Goal: Task Accomplishment & Management: Use online tool/utility

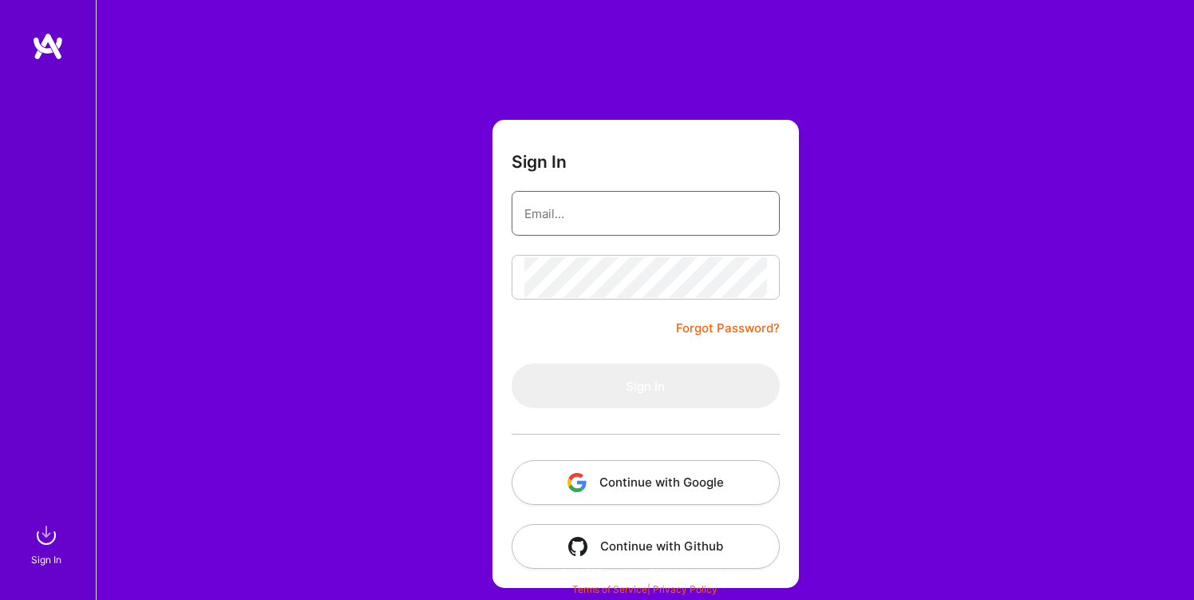
click at [0, 592] on com-1password-button at bounding box center [0, 592] width 0 height 0
type input "[PERSON_NAME][DOMAIN_NAME][EMAIL_ADDRESS][DOMAIN_NAME]"
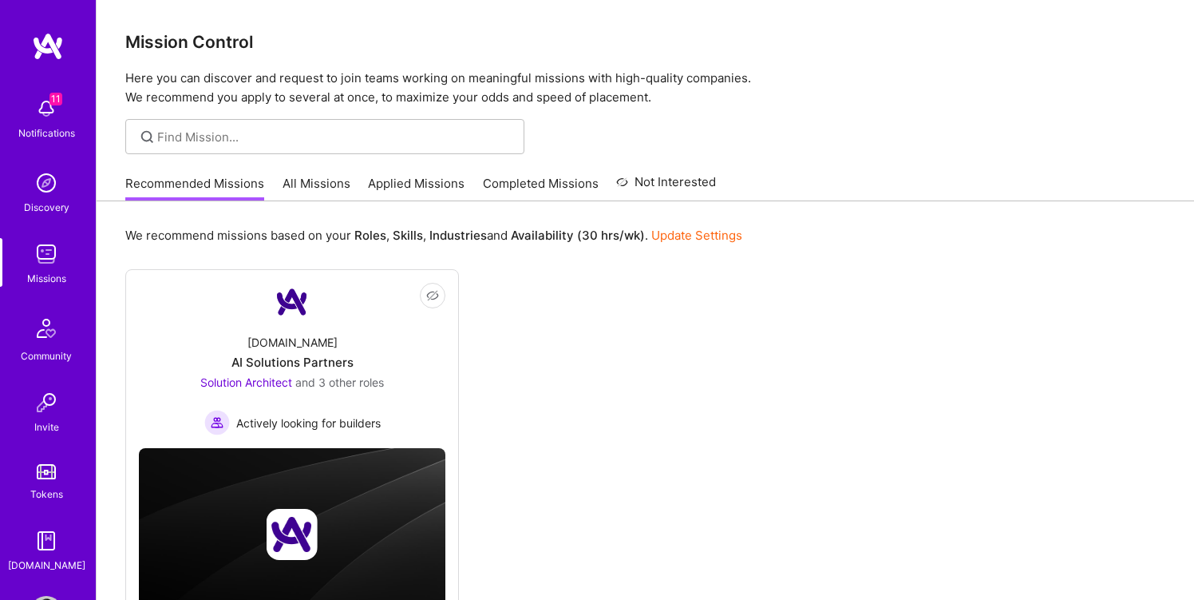
click at [296, 180] on link "All Missions" at bounding box center [317, 188] width 68 height 26
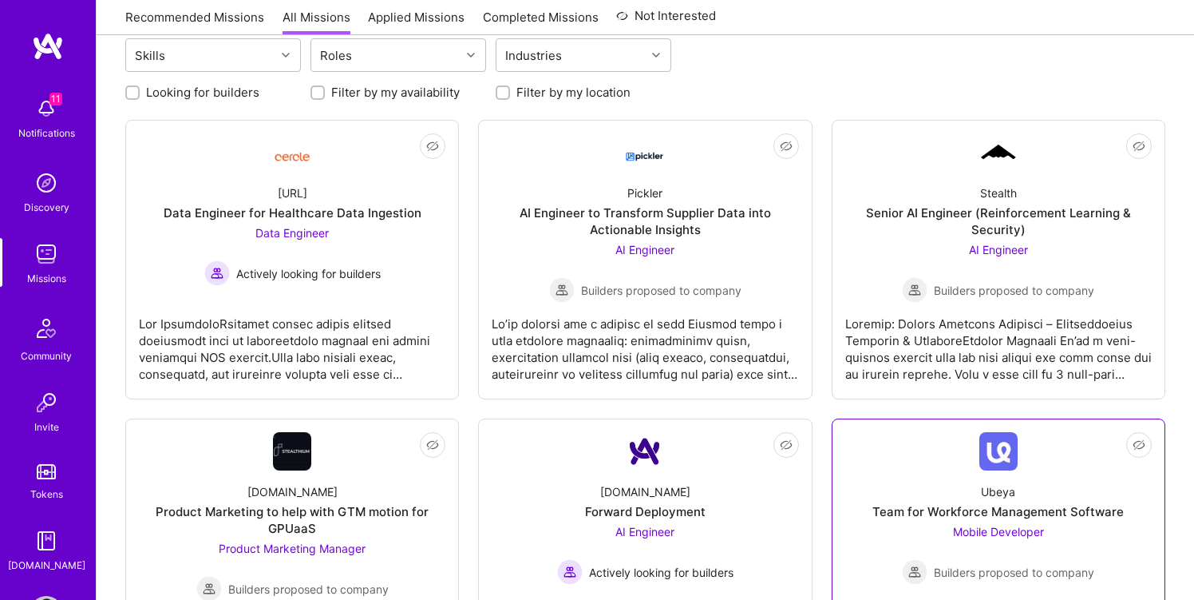
scroll to position [172, 0]
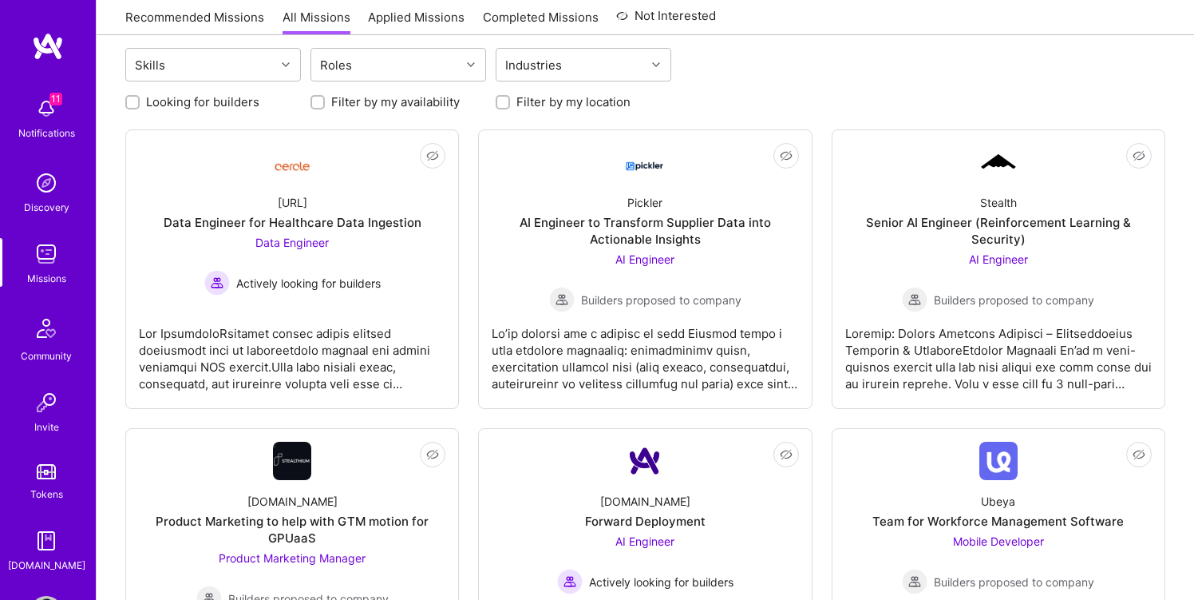
click at [426, 99] on label "Filter by my availability" at bounding box center [395, 101] width 129 height 17
click at [325, 99] on input "Filter by my availability" at bounding box center [319, 102] width 11 height 11
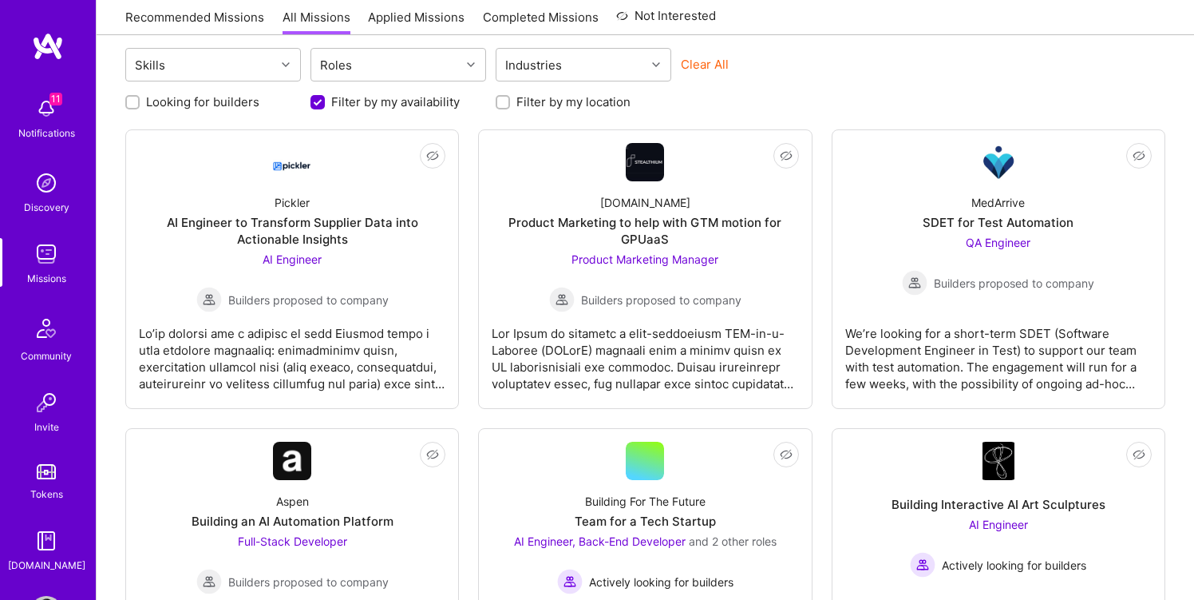
click at [426, 99] on label "Filter by my availability" at bounding box center [395, 101] width 129 height 17
click at [327, 99] on input "Filter by my availability" at bounding box center [319, 103] width 14 height 14
checkbox input "false"
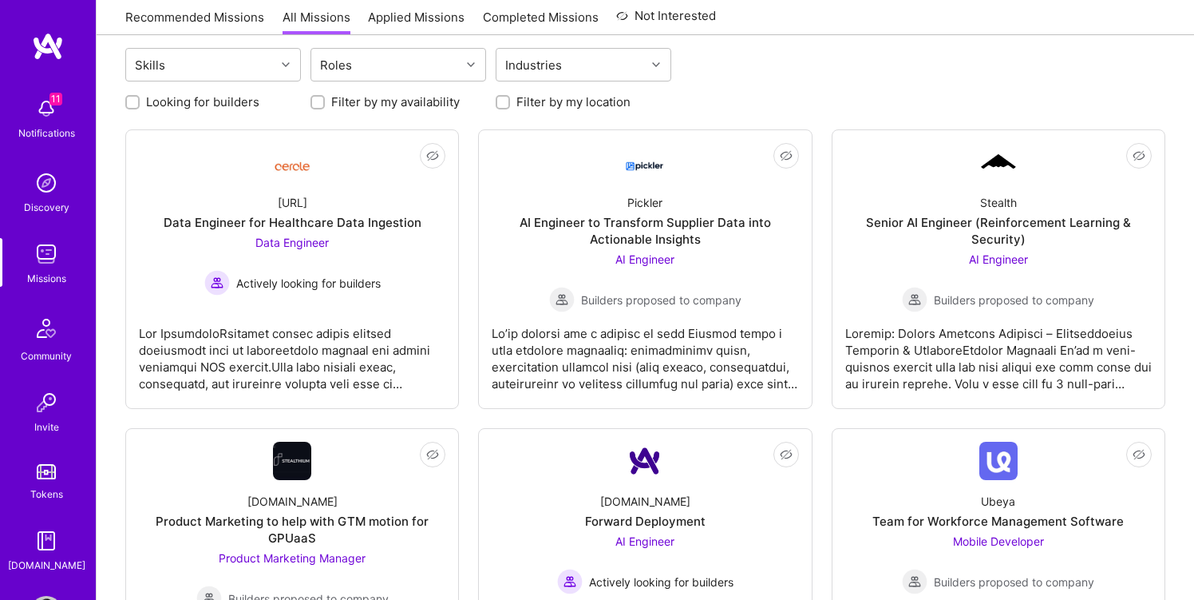
click at [552, 101] on label "Filter by my location" at bounding box center [574, 101] width 114 height 17
click at [510, 101] on input "Filter by my location" at bounding box center [504, 102] width 11 height 11
checkbox input "true"
click at [206, 100] on label "Looking for builders" at bounding box center [202, 101] width 113 height 17
click at [140, 100] on input "Looking for builders" at bounding box center [134, 102] width 11 height 11
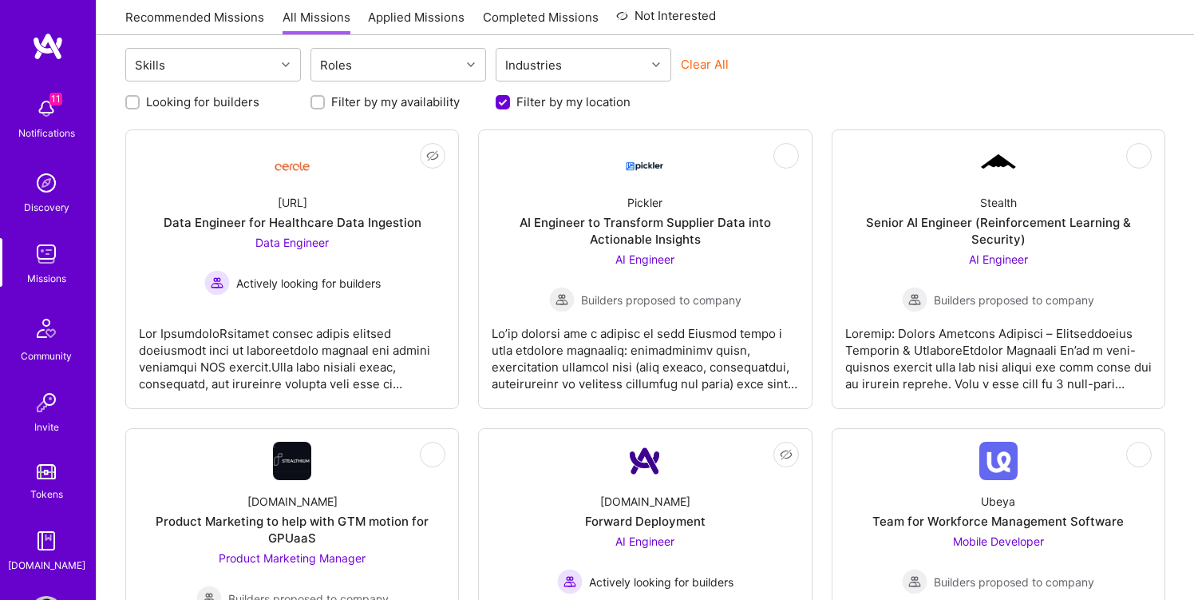
checkbox input "true"
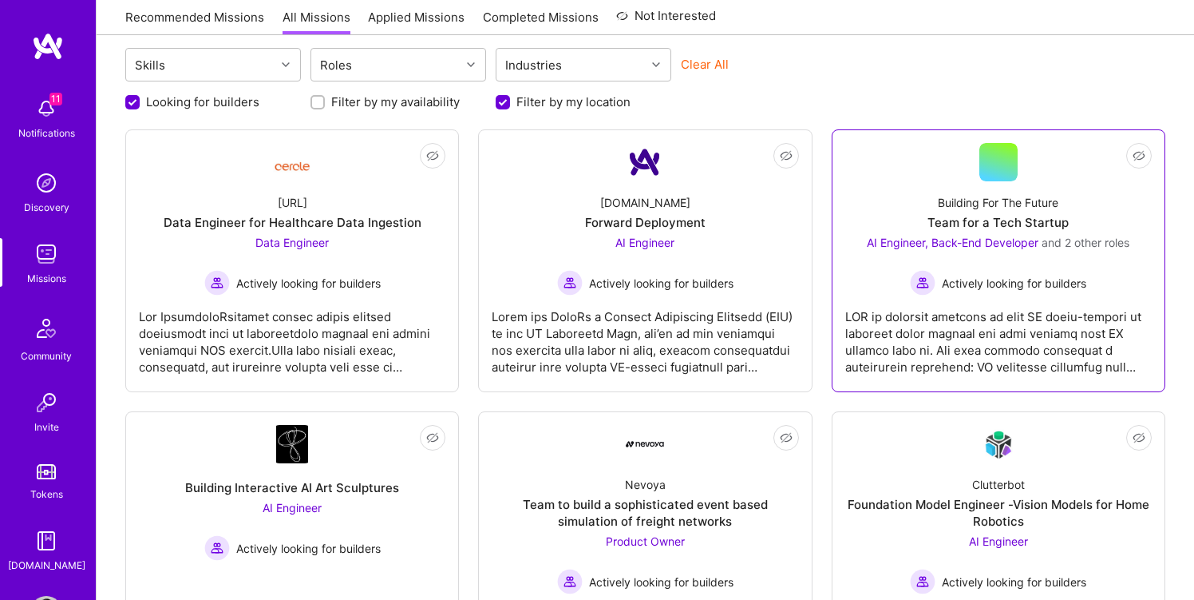
click at [929, 319] on div at bounding box center [998, 335] width 307 height 80
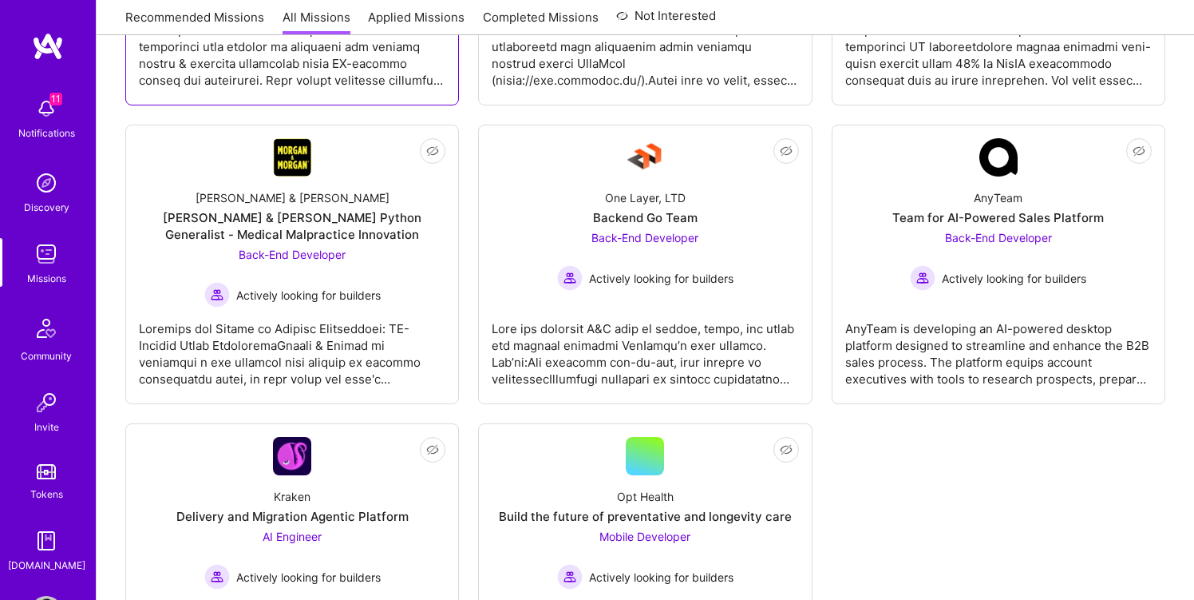
scroll to position [1043, 0]
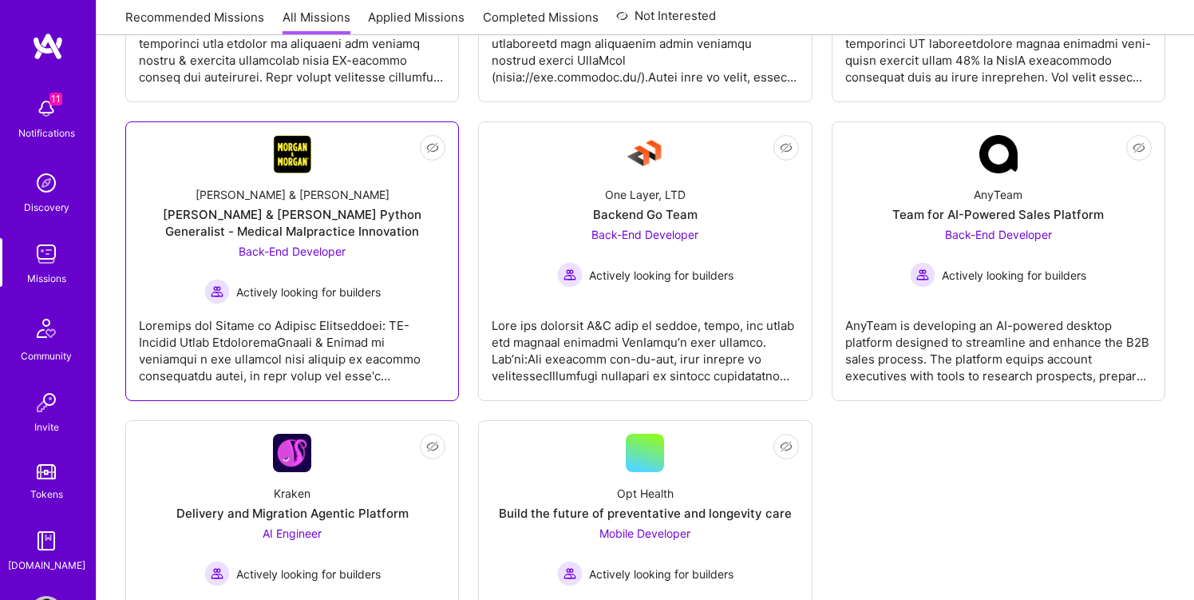
click at [408, 315] on div at bounding box center [292, 344] width 307 height 80
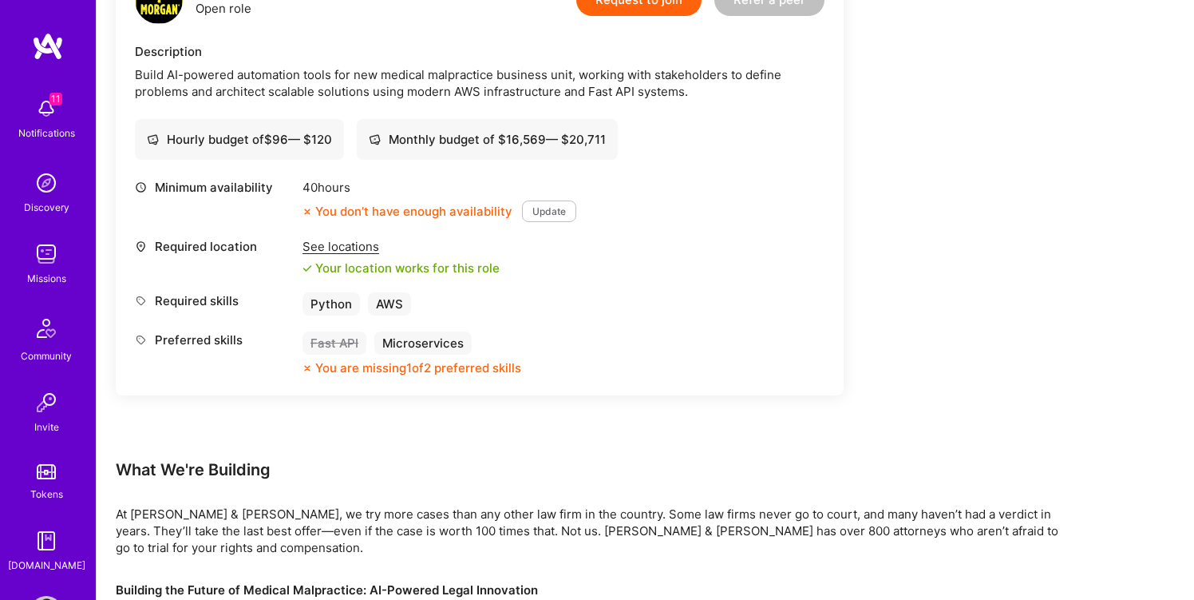
scroll to position [451, 0]
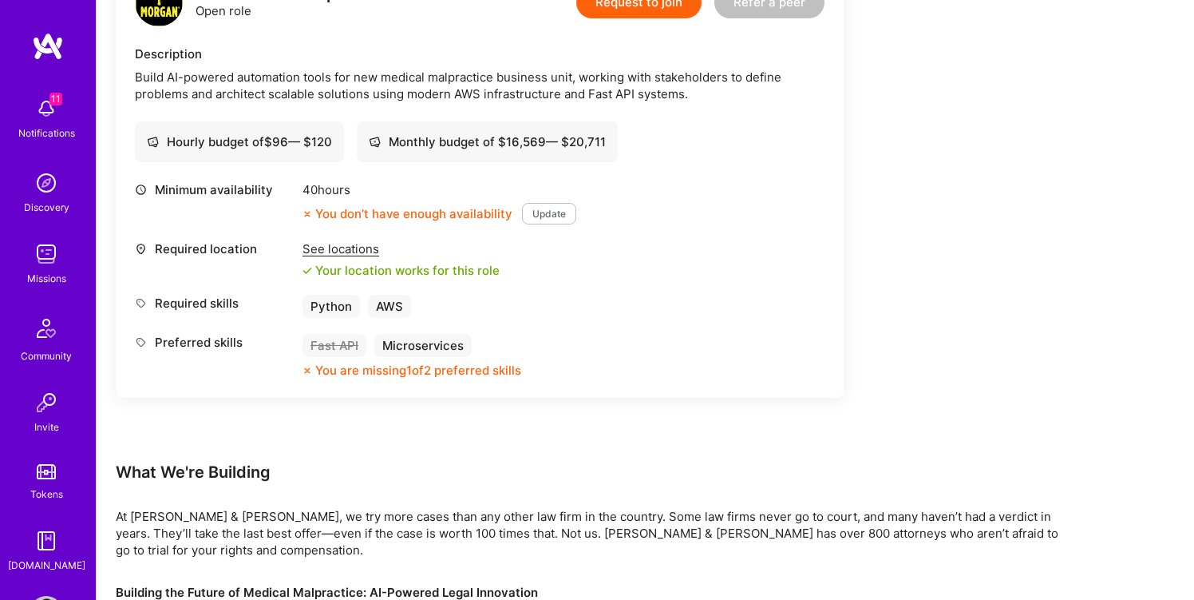
click at [551, 208] on button "Update" at bounding box center [549, 214] width 54 height 22
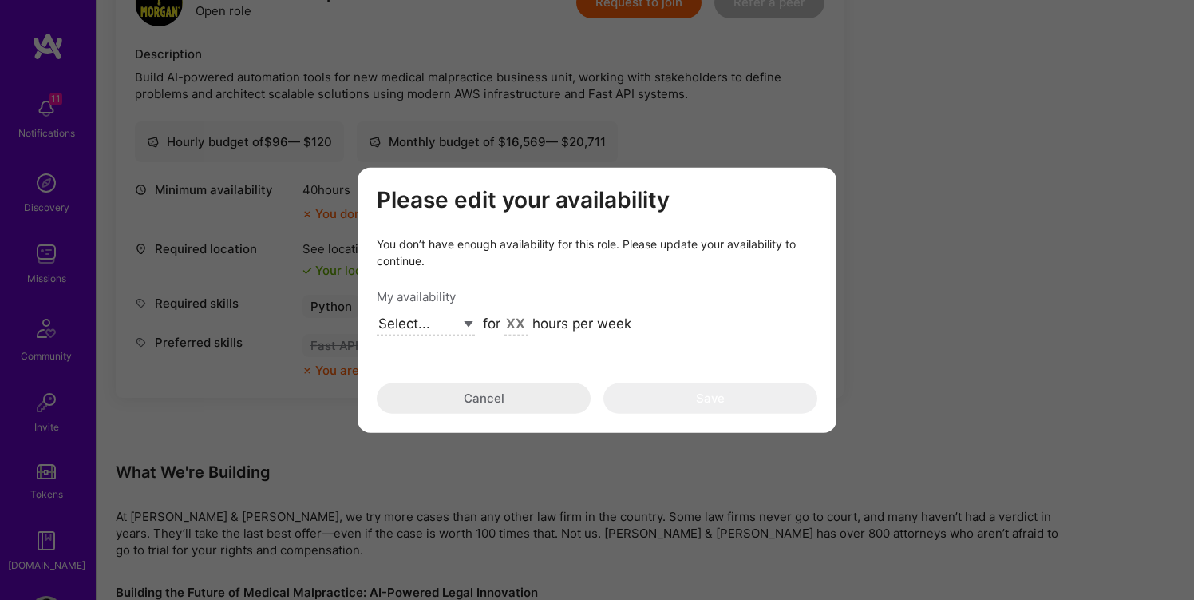
click at [523, 390] on button "Cancel" at bounding box center [484, 398] width 214 height 30
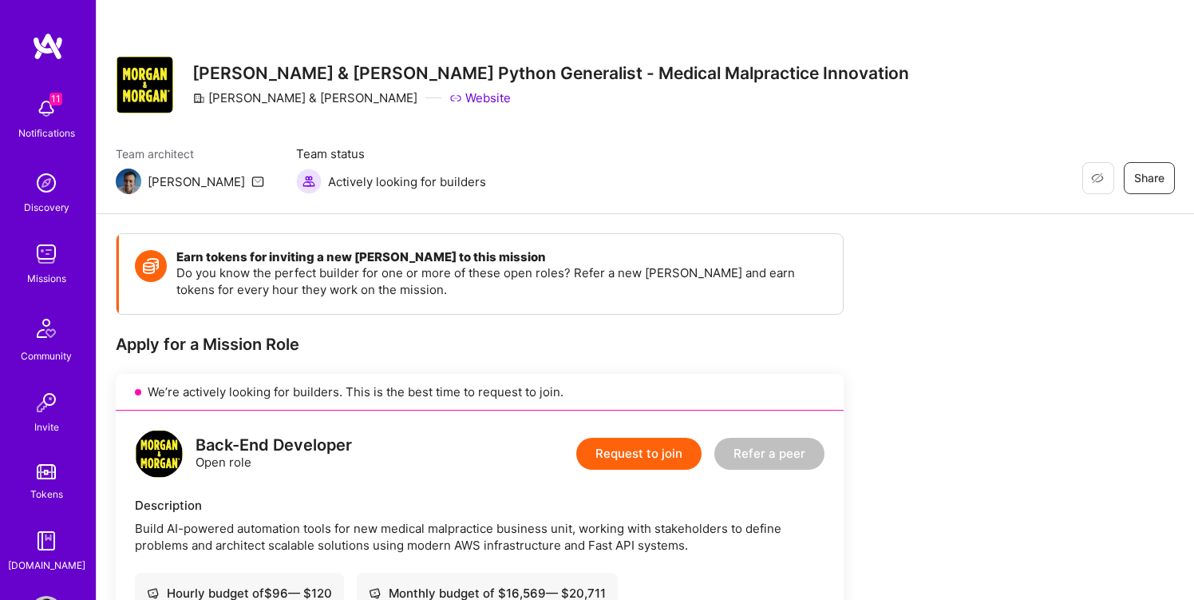
scroll to position [0, 0]
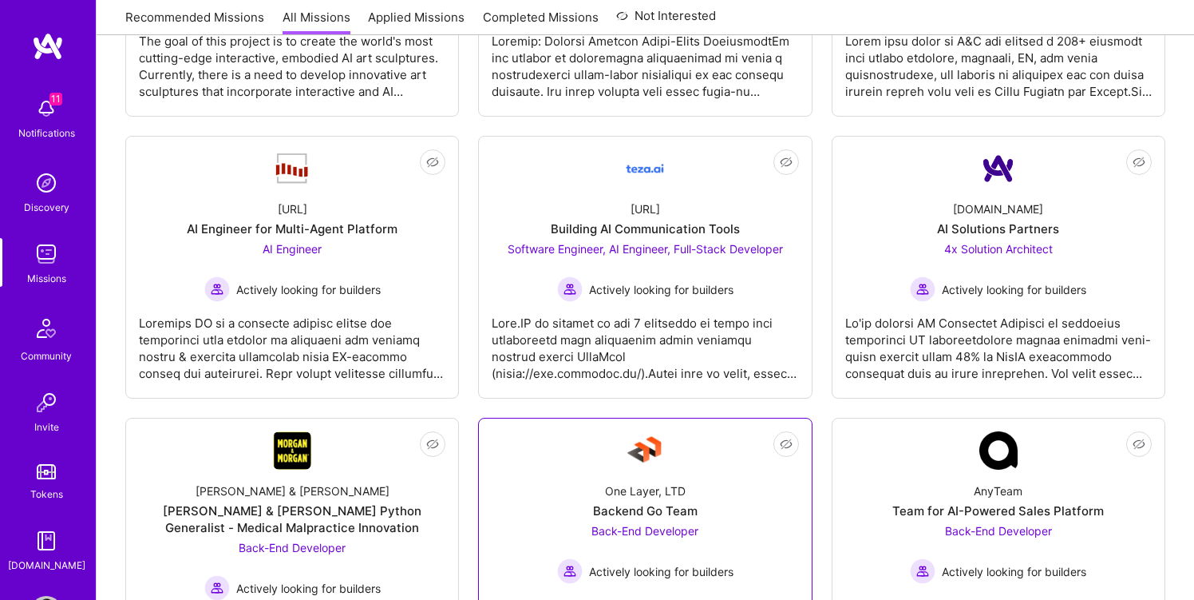
scroll to position [746, 0]
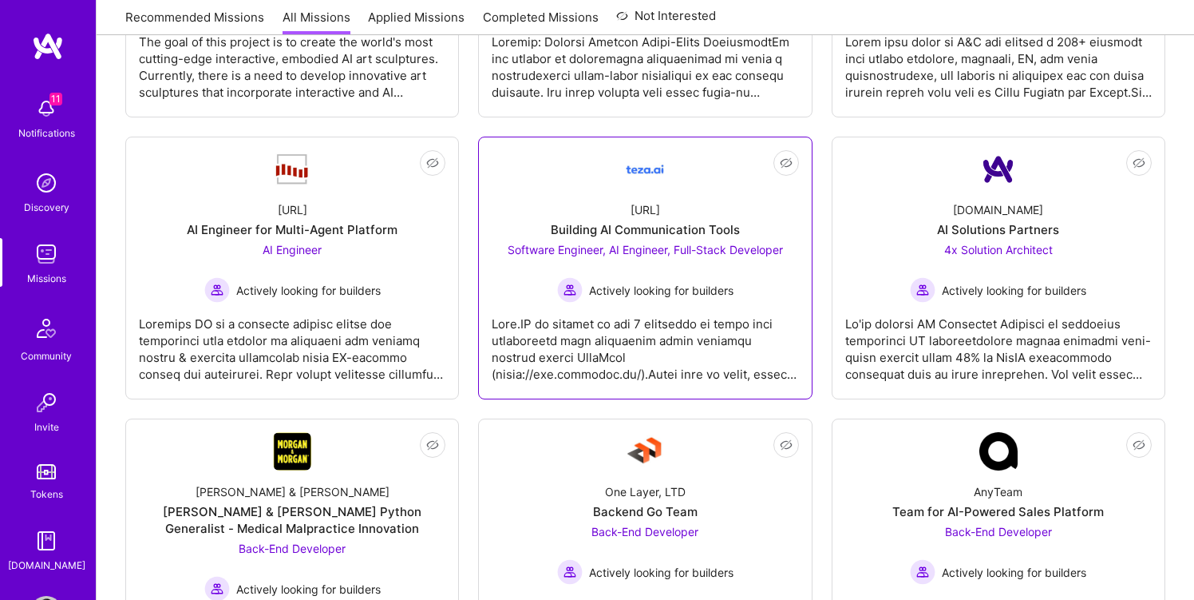
click at [704, 363] on div at bounding box center [645, 343] width 307 height 80
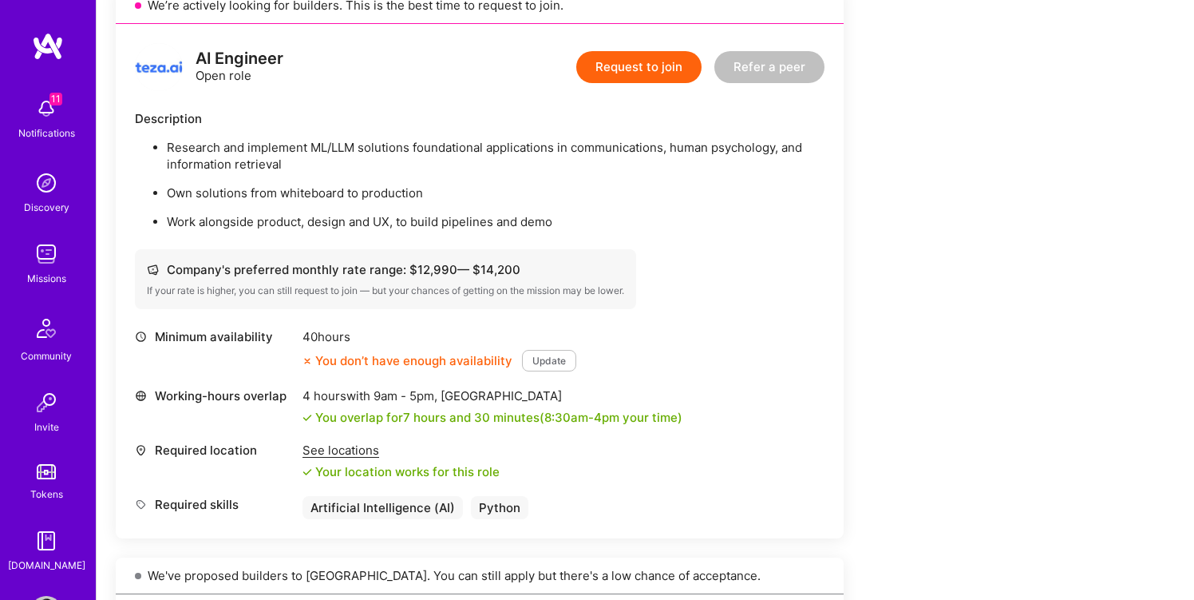
scroll to position [1065, 0]
